Goal: Information Seeking & Learning: Check status

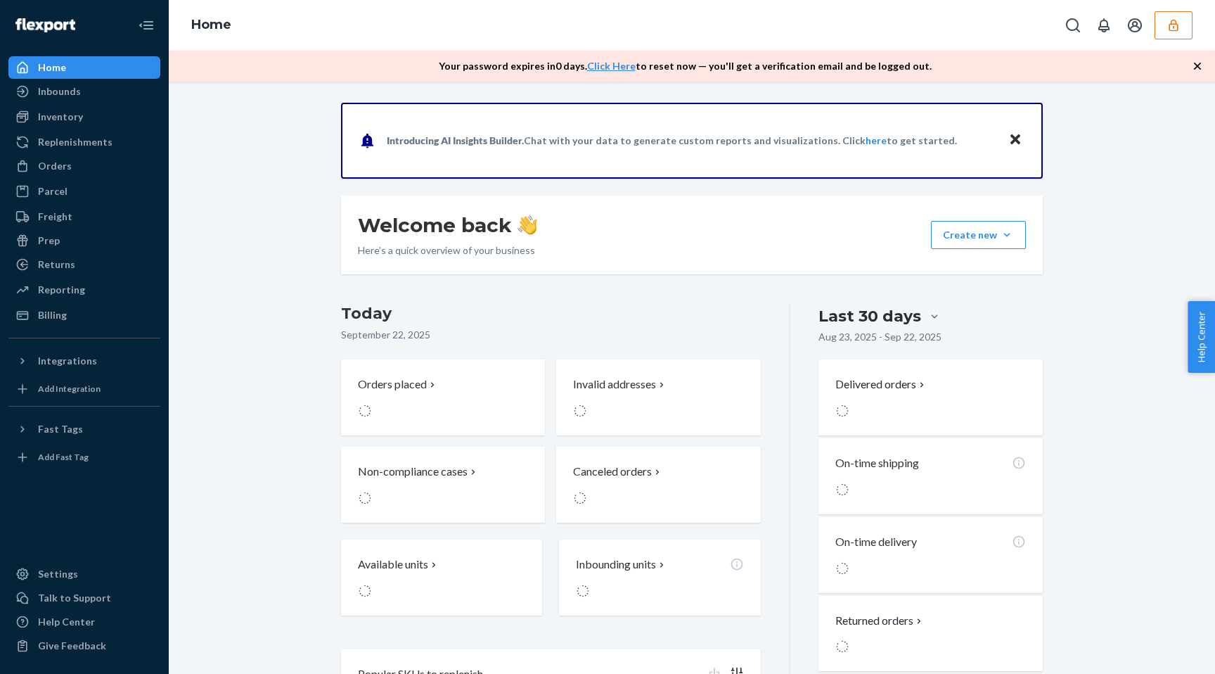
click at [1164, 34] on button "button" at bounding box center [1173, 25] width 38 height 28
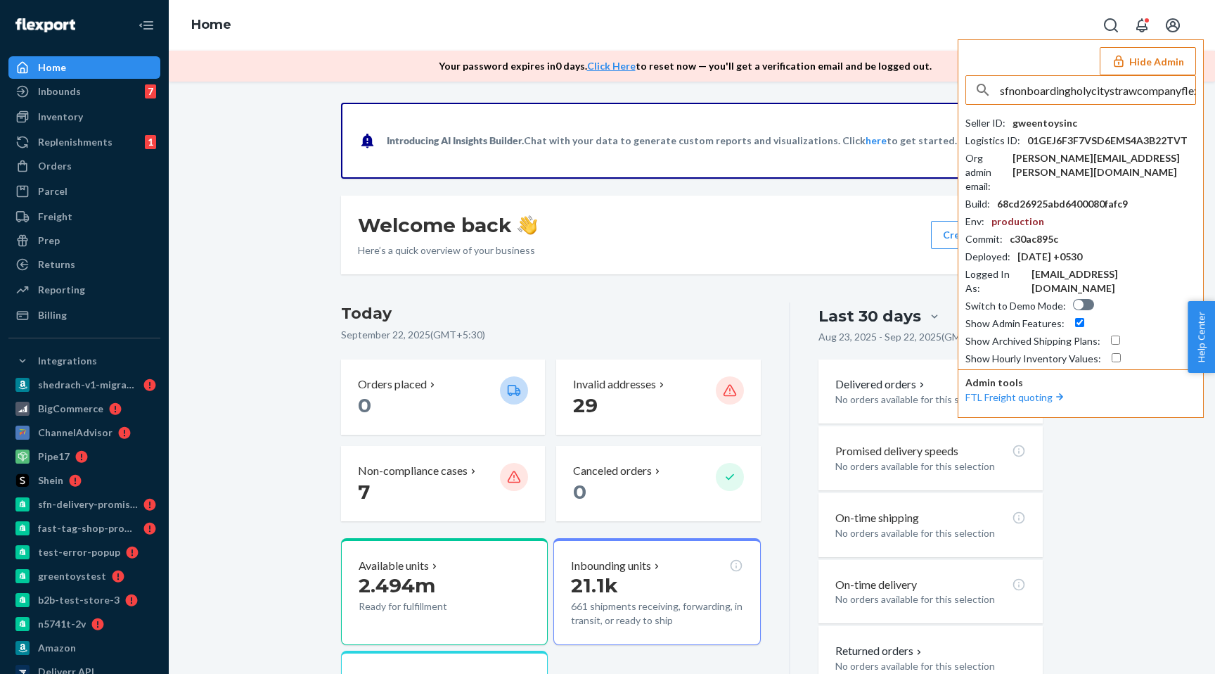
scroll to position [0, 46]
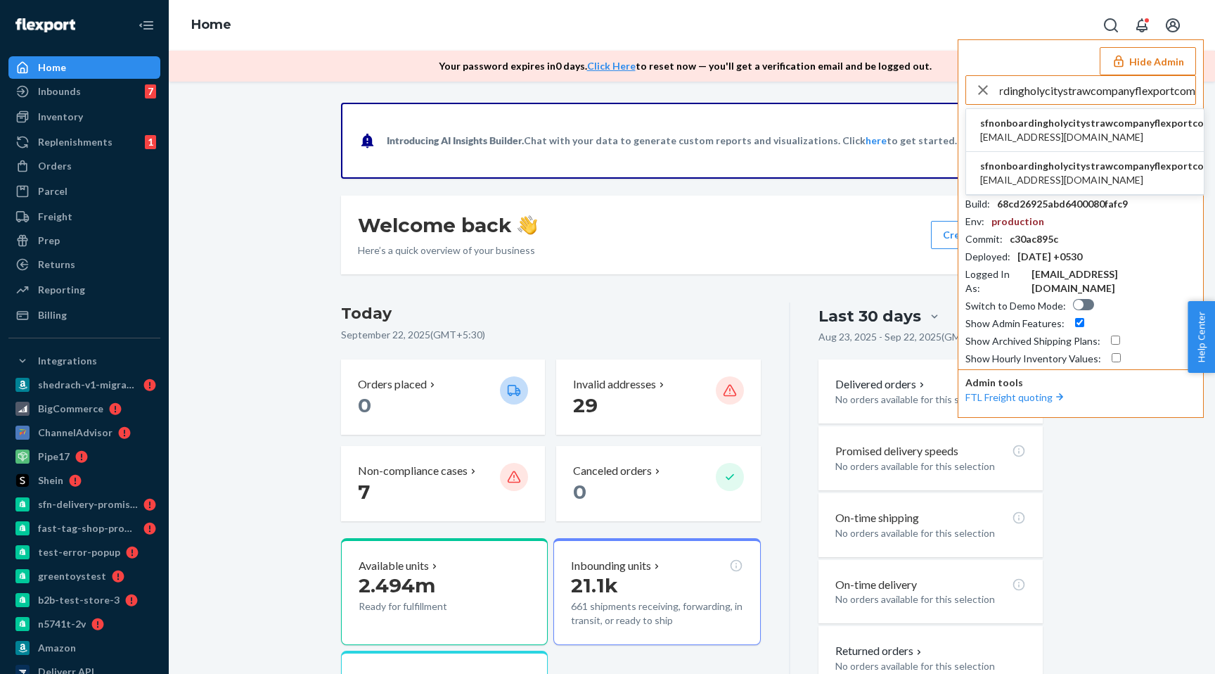
type input "sfnonboardingholycitystrawcompanyflexportcom"
click at [1048, 120] on span "sfnonboardingholycitystrawcompanyflexportcom" at bounding box center [1096, 123] width 232 height 14
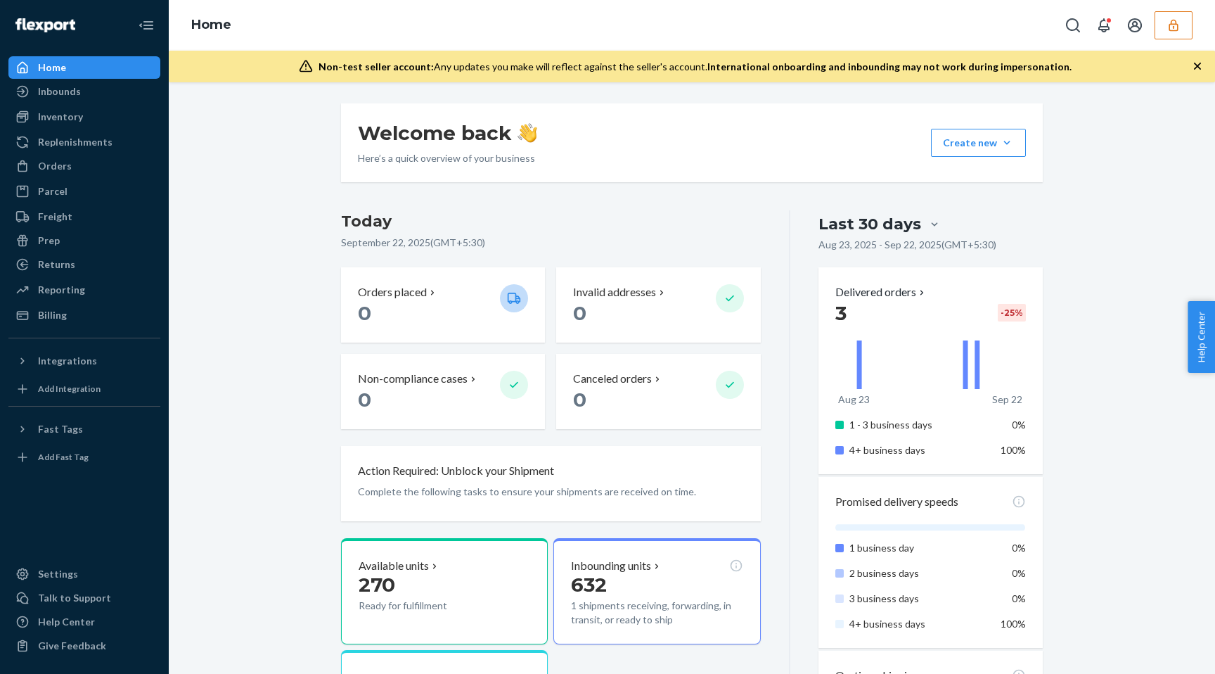
click at [1183, 9] on div "Home" at bounding box center [692, 25] width 1046 height 51
click at [1178, 15] on button "button" at bounding box center [1173, 25] width 38 height 28
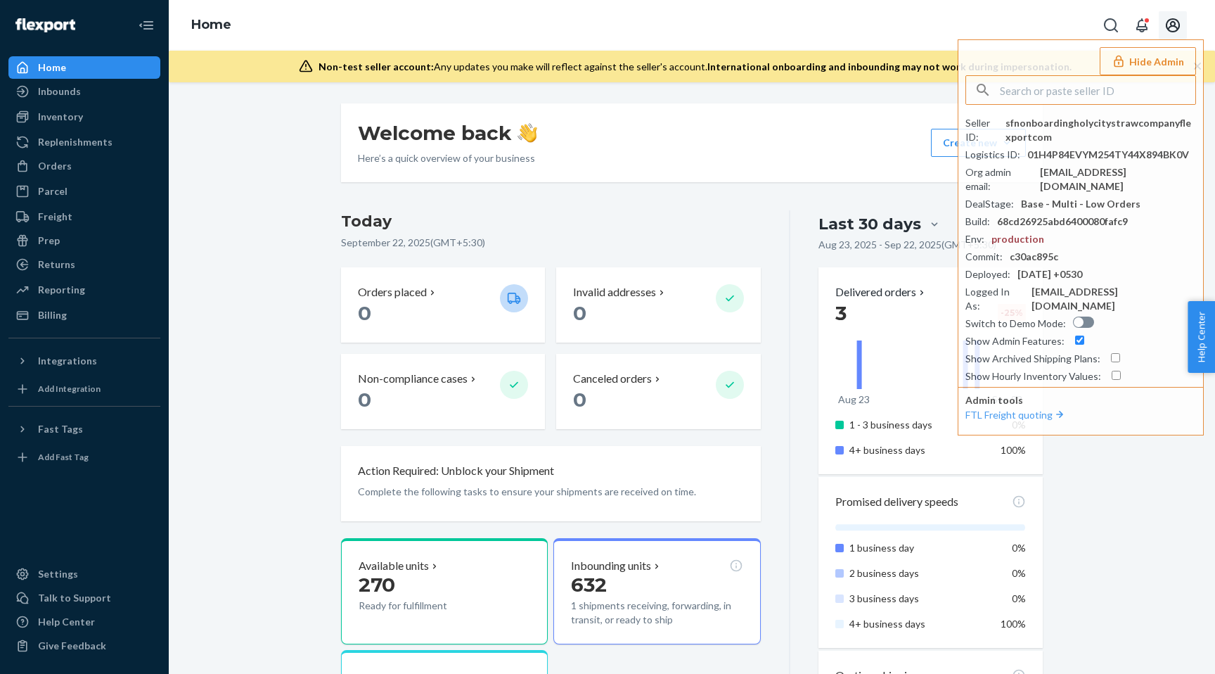
click at [1173, 18] on icon "Open account menu" at bounding box center [1172, 25] width 17 height 17
click at [865, 16] on div "Home Settings Log out Hide Admin Seller ID : sfnonboardingholycitystrawcompanyf…" at bounding box center [692, 25] width 1046 height 51
click at [709, 203] on div "Welcome back Here’s a quick overview of your business Create new Create new inb…" at bounding box center [691, 628] width 723 height 1050
click at [1145, 60] on button "Hide Admin" at bounding box center [1148, 61] width 96 height 28
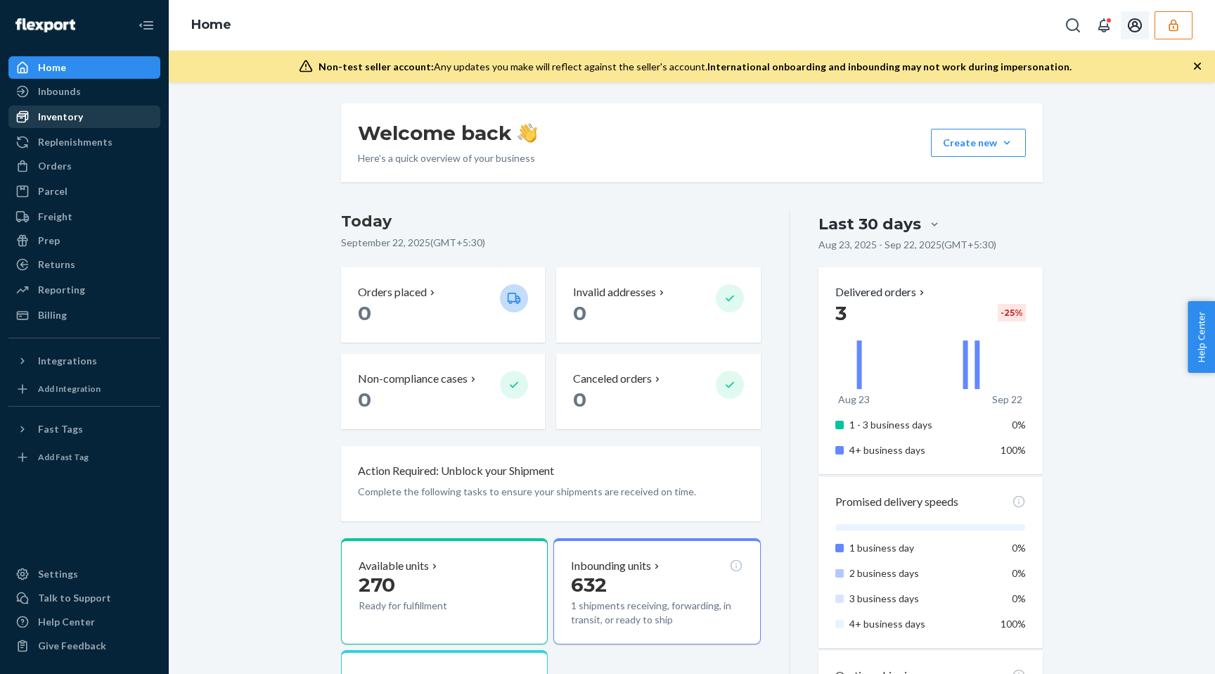
click at [69, 120] on div "Inventory" at bounding box center [60, 117] width 45 height 14
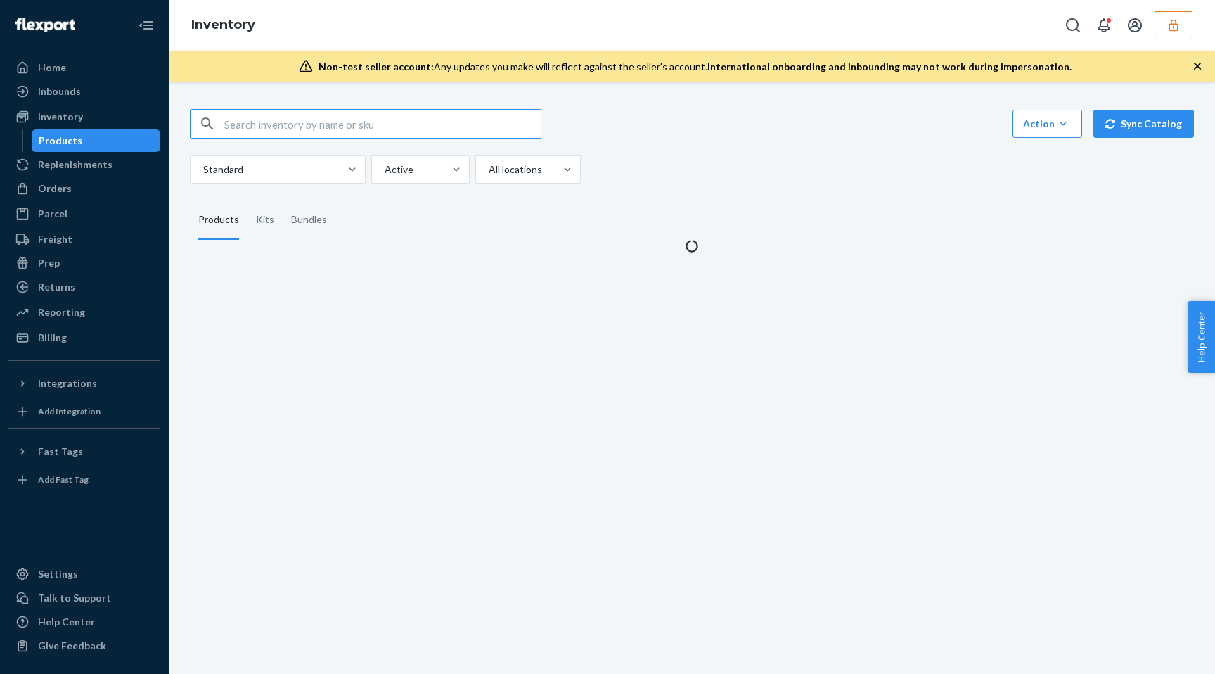
type input "sfnonboardingholycitystrawcompanyflexportcom"
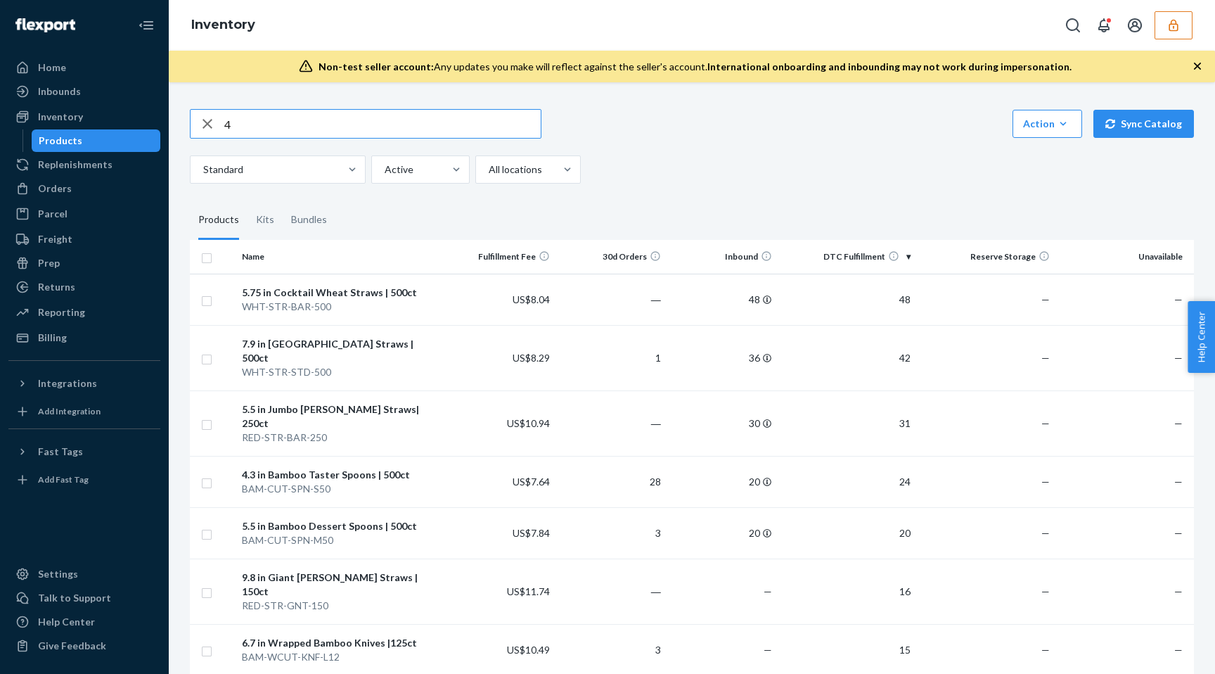
paste input "0017868619850"
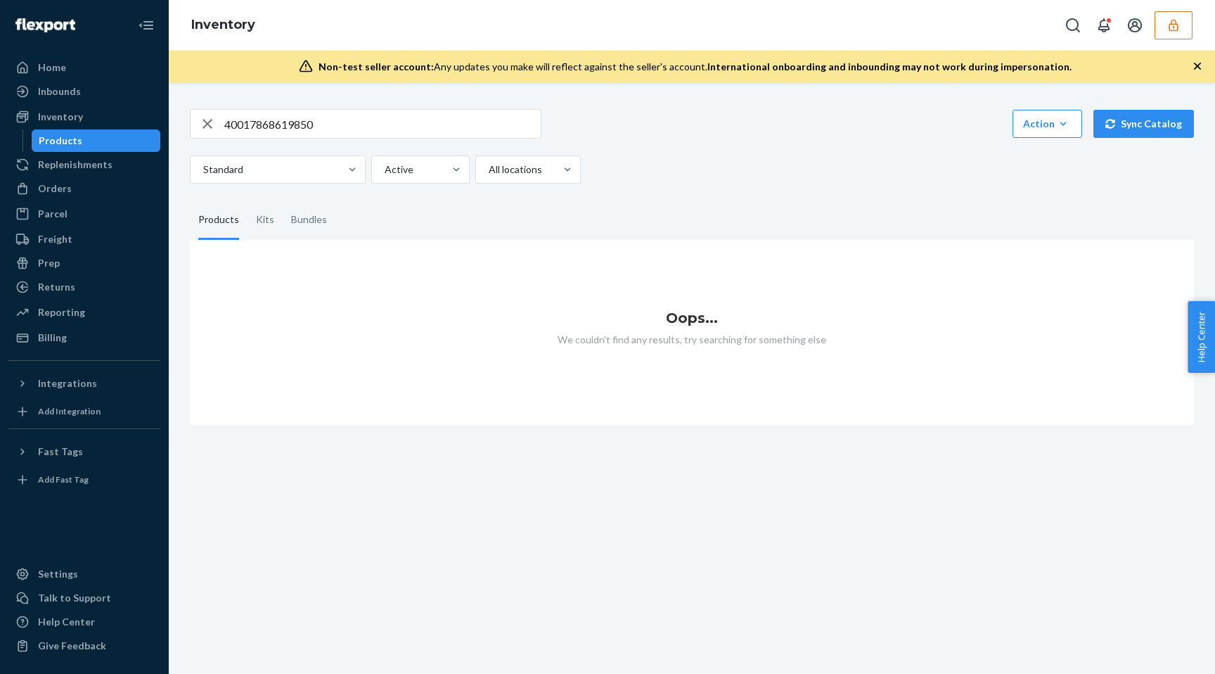
click at [335, 125] on input "40017868619850" at bounding box center [382, 124] width 316 height 28
click at [228, 125] on input "40017868619850" at bounding box center [382, 124] width 316 height 28
click at [413, 122] on input "40017868619850" at bounding box center [382, 124] width 316 height 28
paste input "Wrapped [PERSON_NAME] Straws"
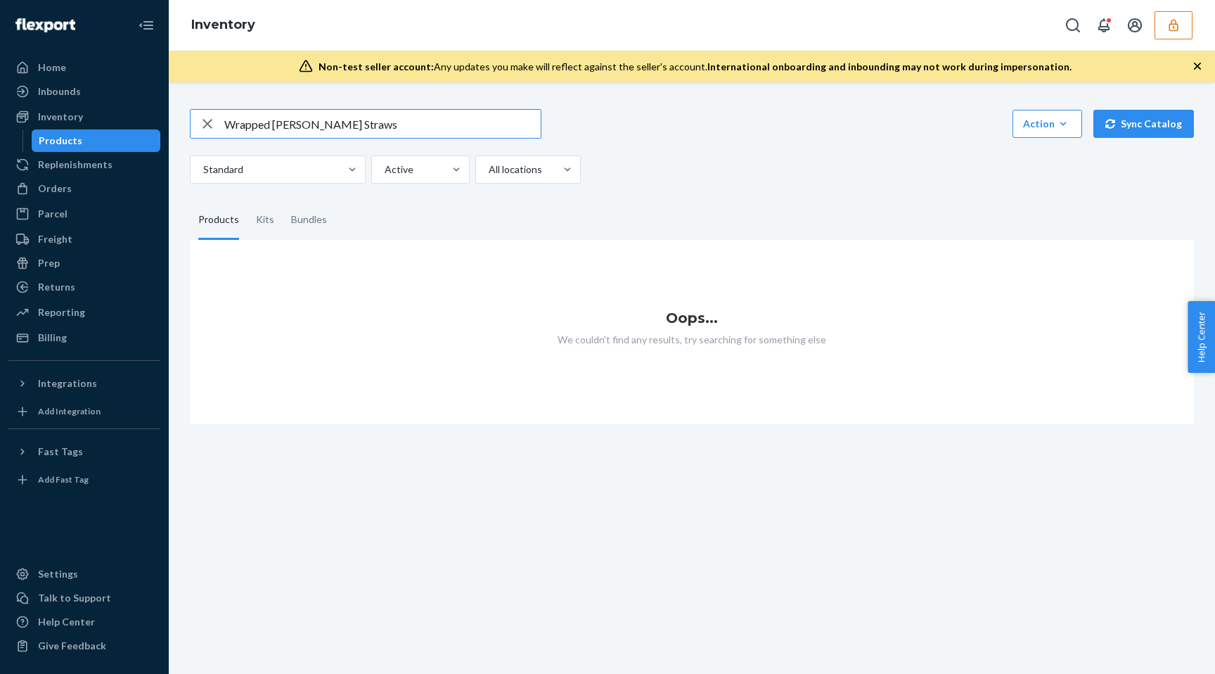
type input "Wrapped [PERSON_NAME] Straws"
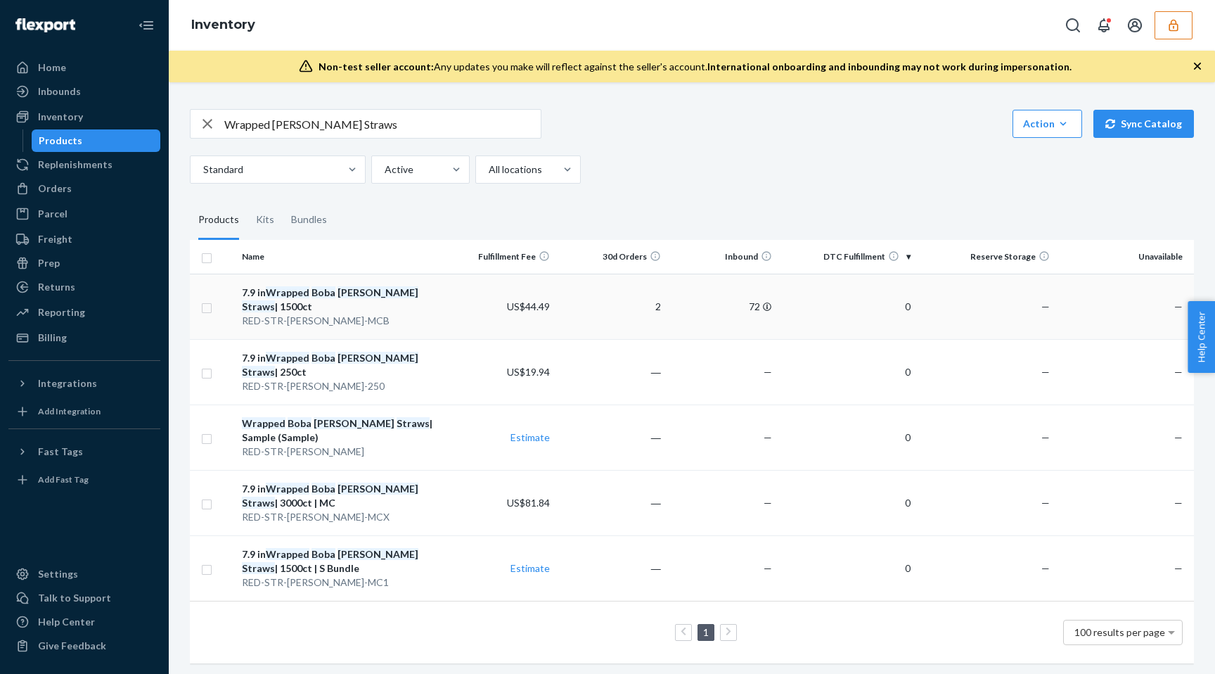
click at [685, 299] on td "72" at bounding box center [721, 305] width 111 height 65
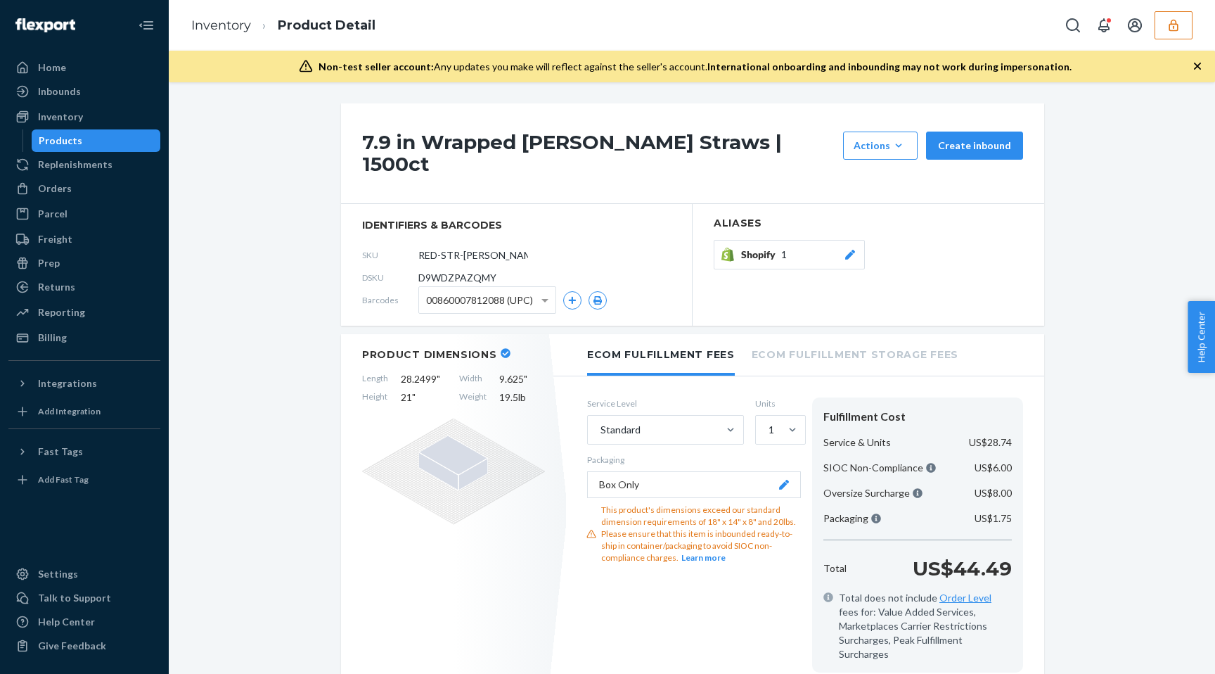
click at [759, 247] on button "Shopify 1" at bounding box center [789, 255] width 151 height 30
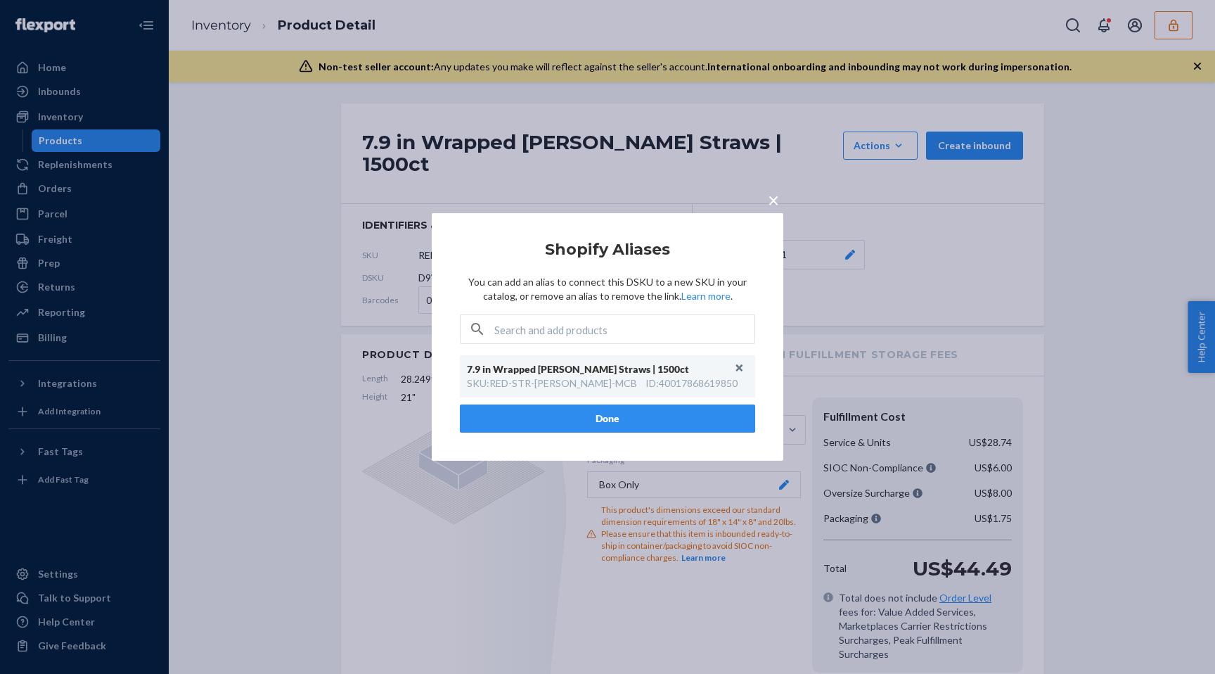
click at [645, 380] on div "ID : 40017868619850" at bounding box center [691, 383] width 92 height 14
copy div "40017868619850"
click at [771, 199] on span "×" at bounding box center [773, 200] width 11 height 24
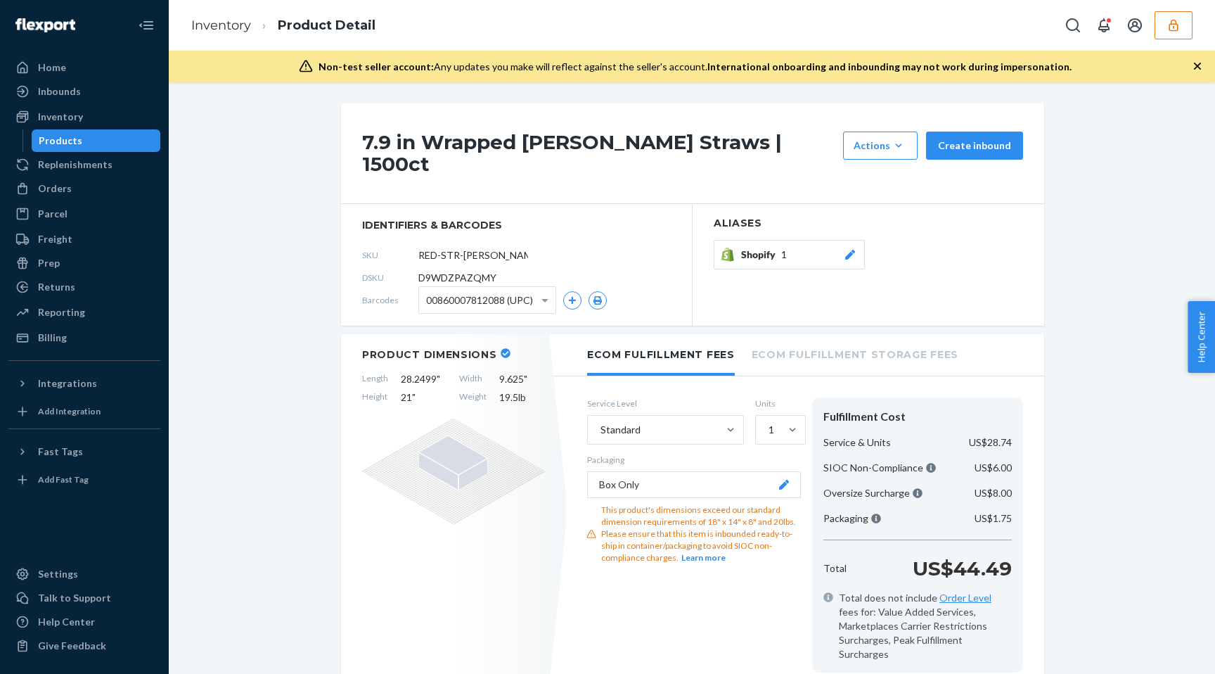
click at [112, 148] on div "Products" at bounding box center [96, 141] width 127 height 20
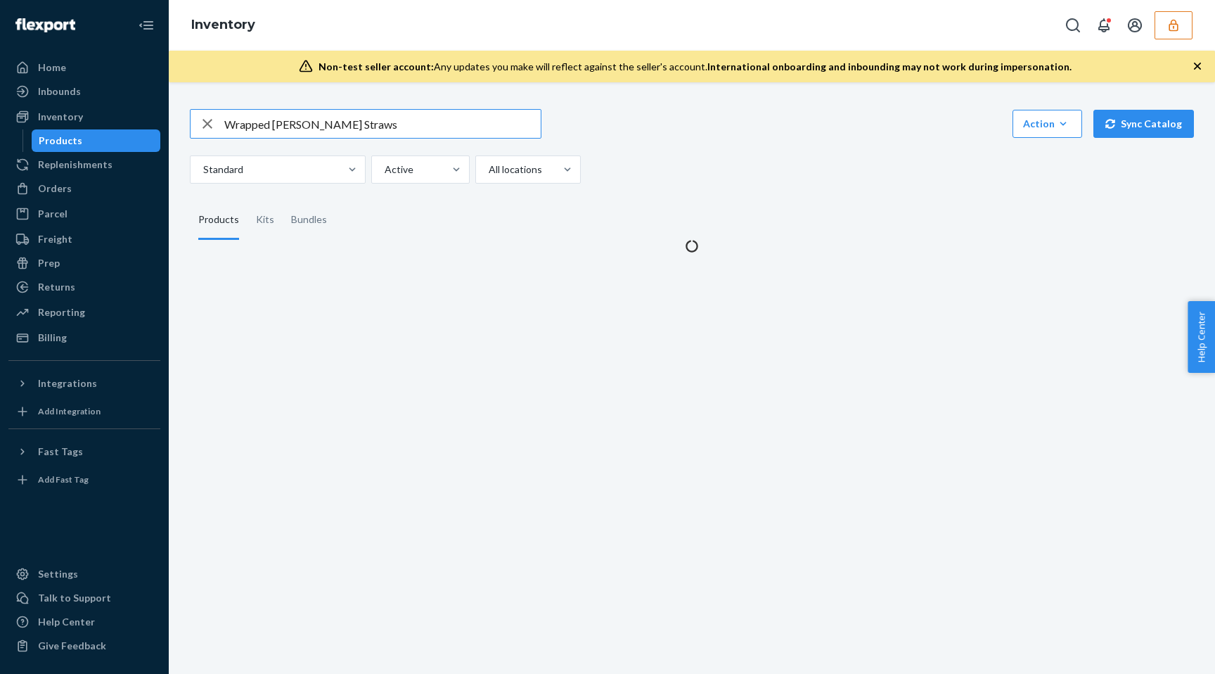
click at [332, 132] on input "Wrapped [PERSON_NAME] Straws" at bounding box center [382, 124] width 316 height 28
type input "40017868619850"
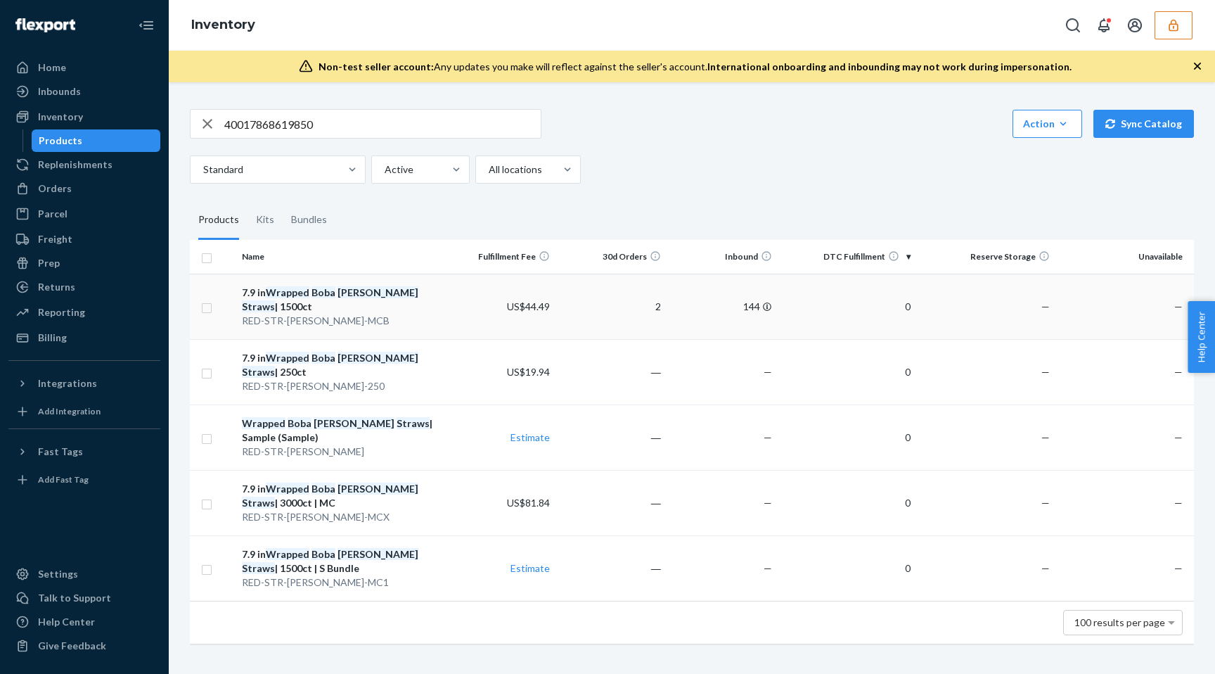
click at [575, 300] on td "2" at bounding box center [610, 305] width 111 height 65
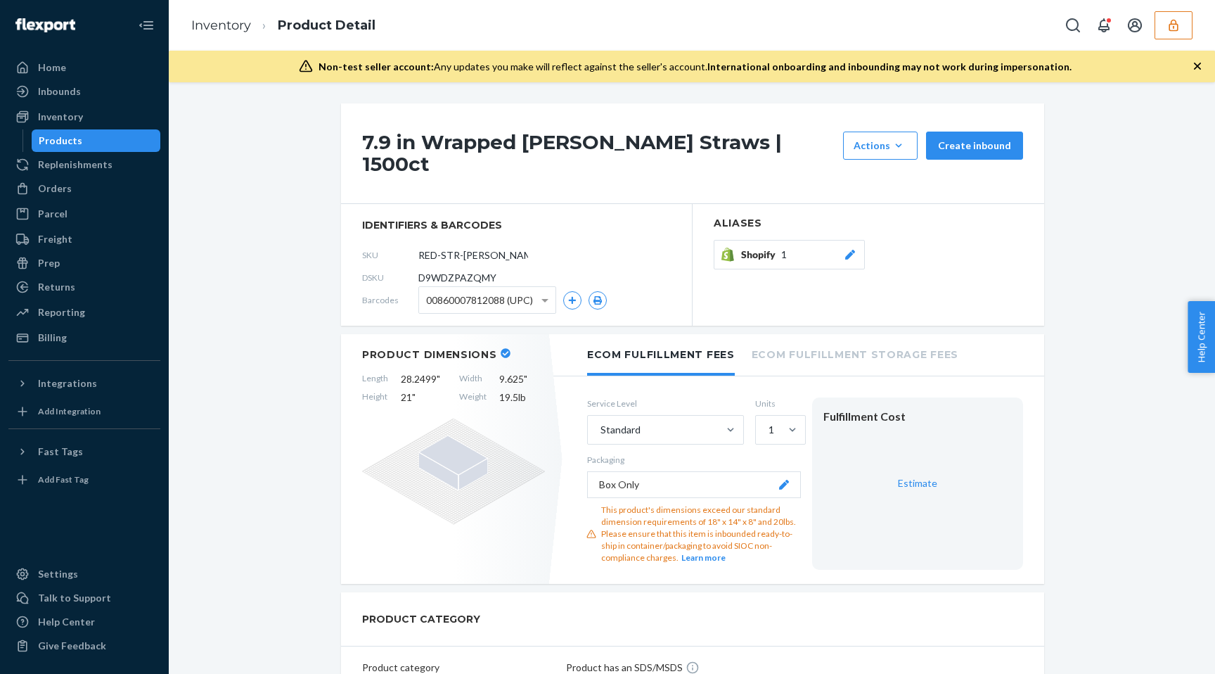
click at [793, 247] on div "Shopify 1" at bounding box center [799, 254] width 116 height 14
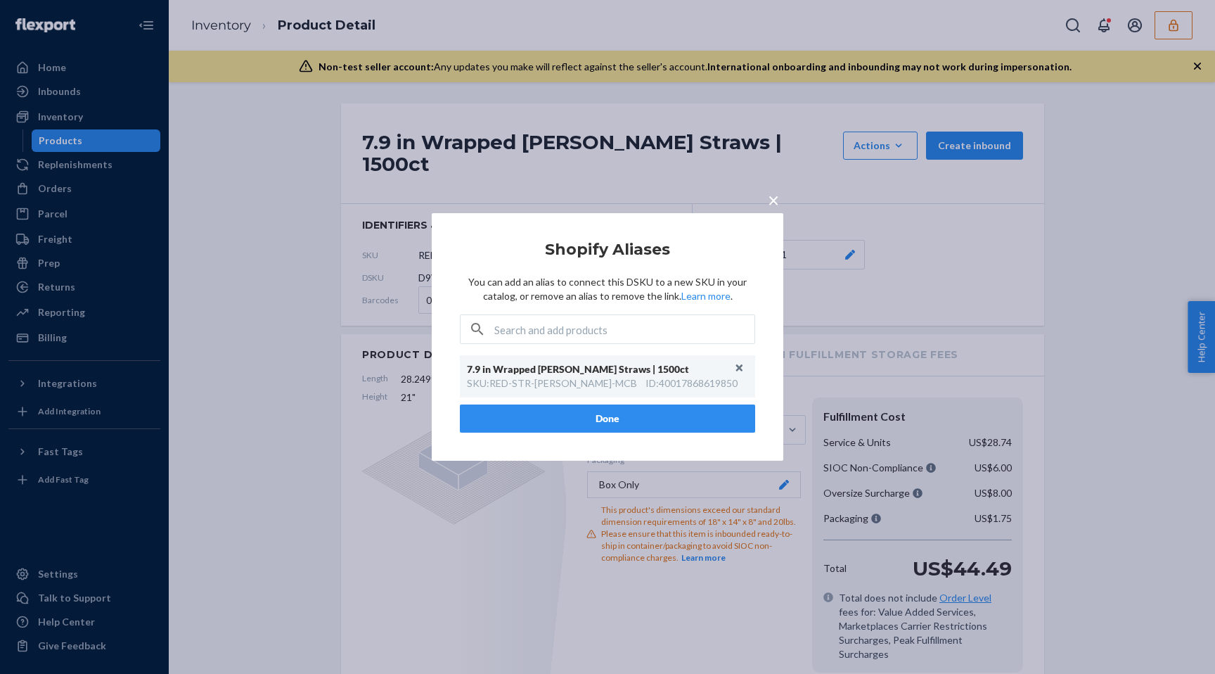
click at [657, 383] on div "ID : 40017868619850" at bounding box center [691, 383] width 92 height 14
